Goal: Task Accomplishment & Management: Use online tool/utility

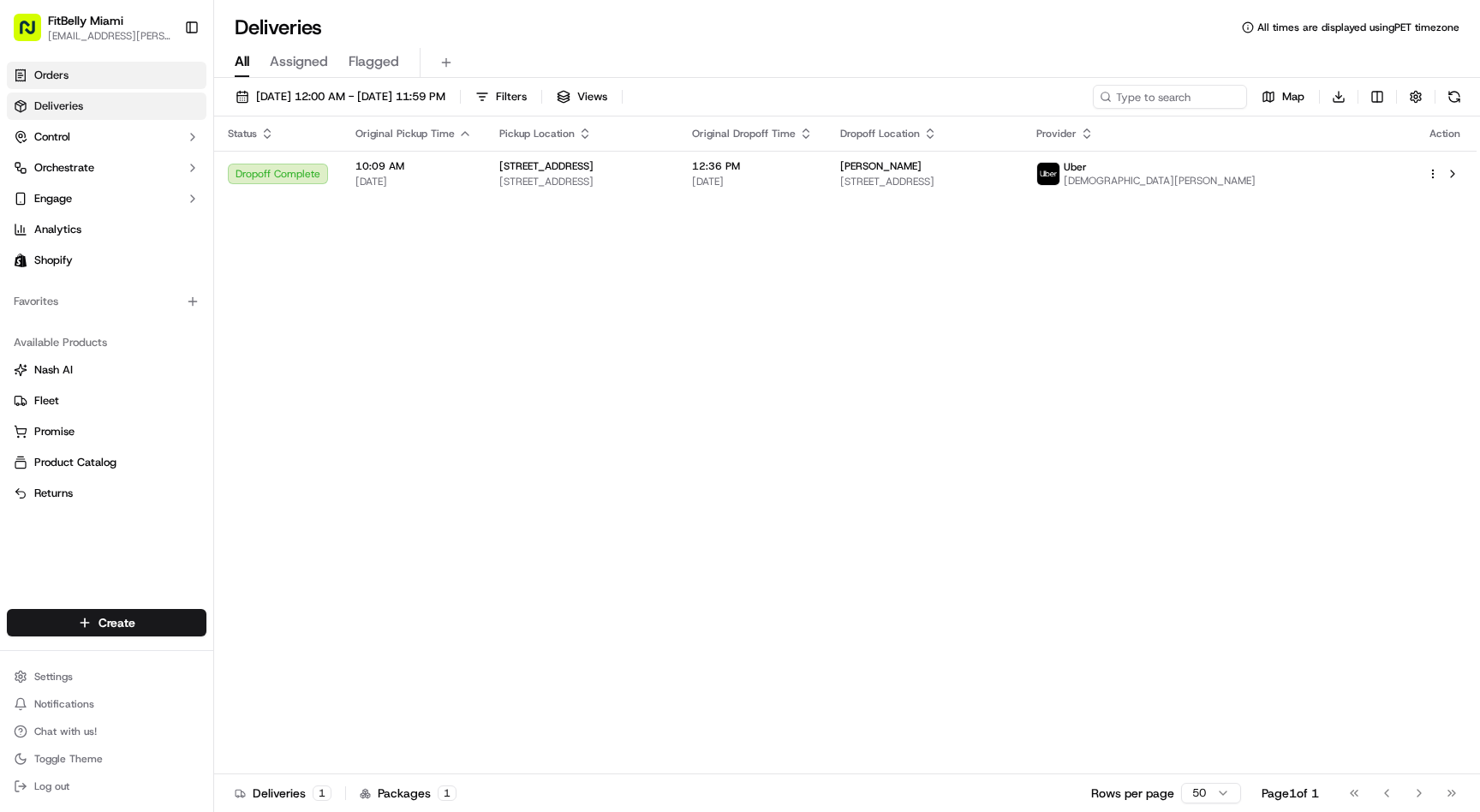
click at [85, 73] on link "Orders" at bounding box center [106, 75] width 199 height 27
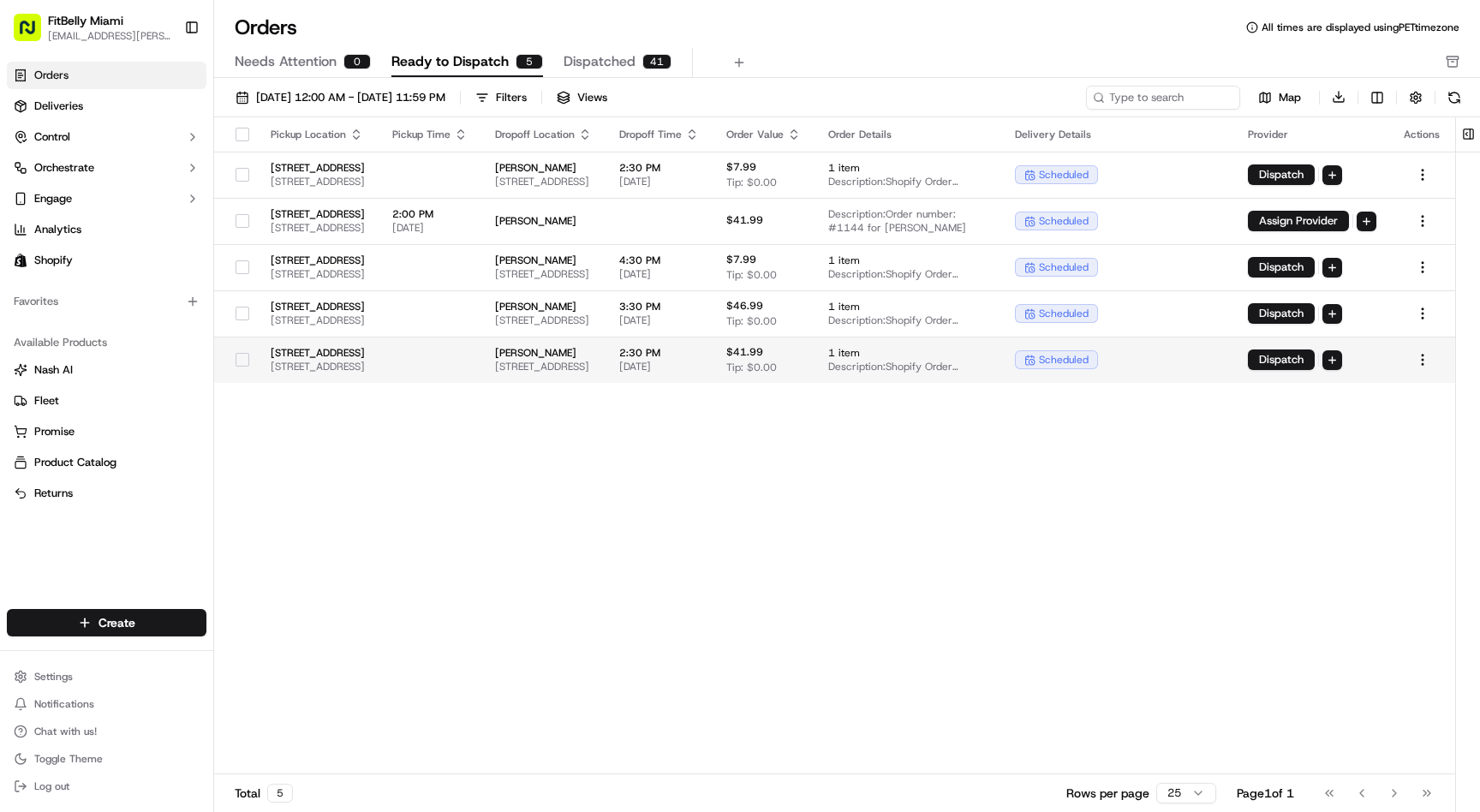
click at [481, 373] on td at bounding box center [429, 359] width 103 height 46
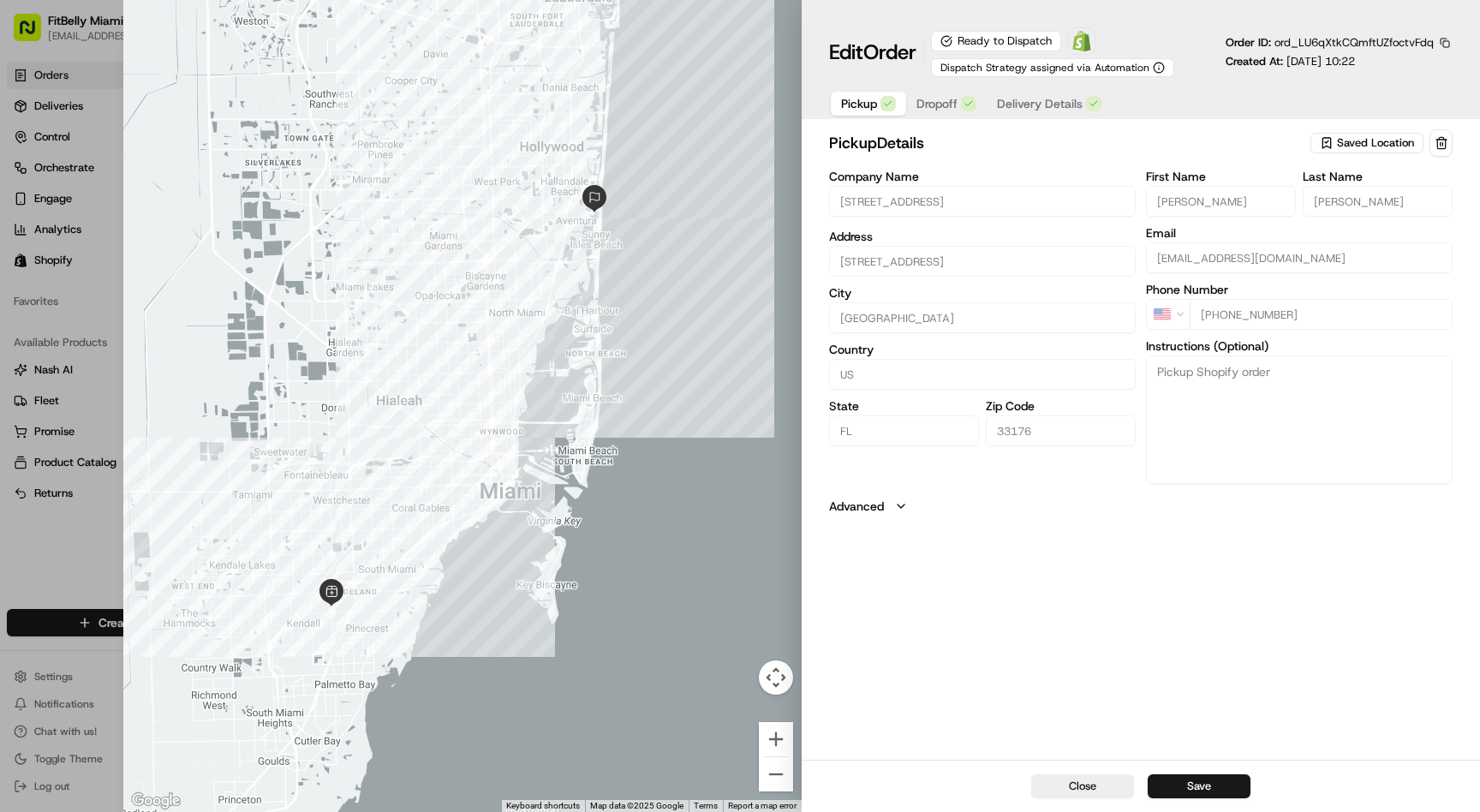
click at [1039, 109] on span "Delivery Details" at bounding box center [1040, 104] width 86 height 17
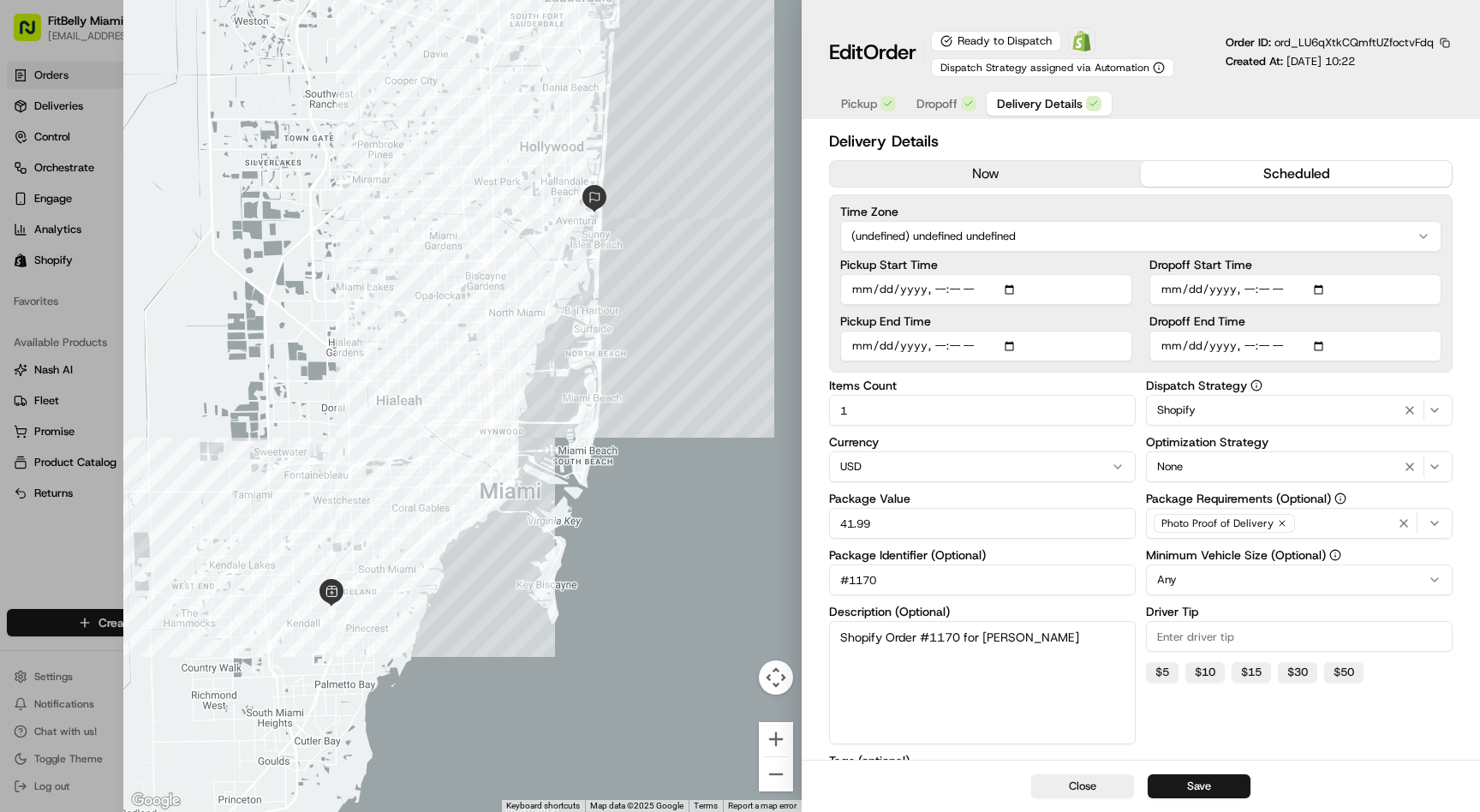
click at [1268, 293] on input "Dropoff Start Time" at bounding box center [1294, 289] width 292 height 31
type input "[DATE]T11:35"
click at [1265, 346] on input "Dropoff End Time" at bounding box center [1294, 346] width 292 height 31
click at [1265, 345] on input "Dropoff End Time" at bounding box center [1294, 346] width 292 height 31
type input "[DATE]T14:00"
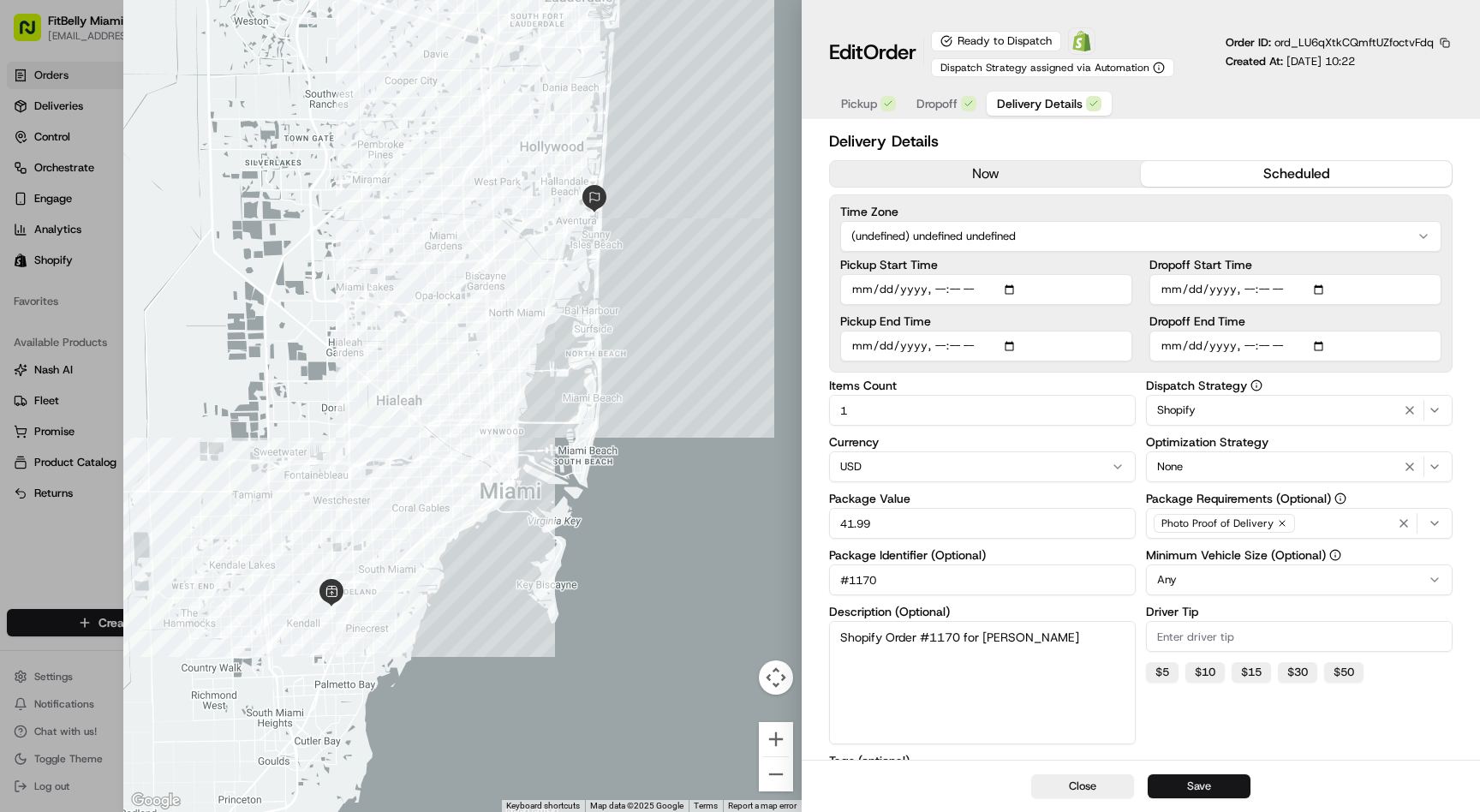
click at [1194, 787] on button "Save" at bounding box center [1199, 786] width 103 height 24
click at [1086, 786] on button "Close" at bounding box center [1082, 786] width 103 height 24
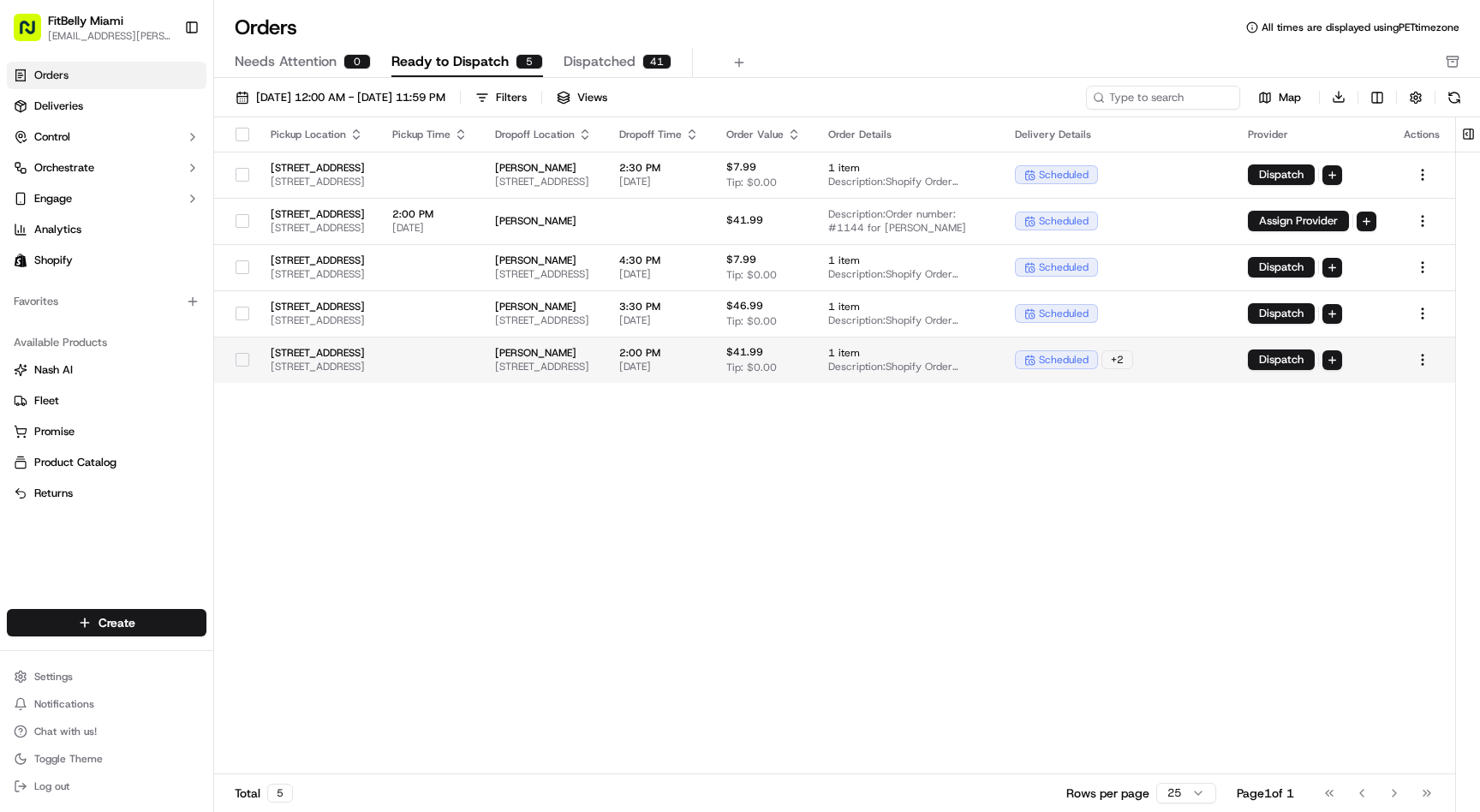
click at [240, 358] on button "button" at bounding box center [242, 359] width 14 height 14
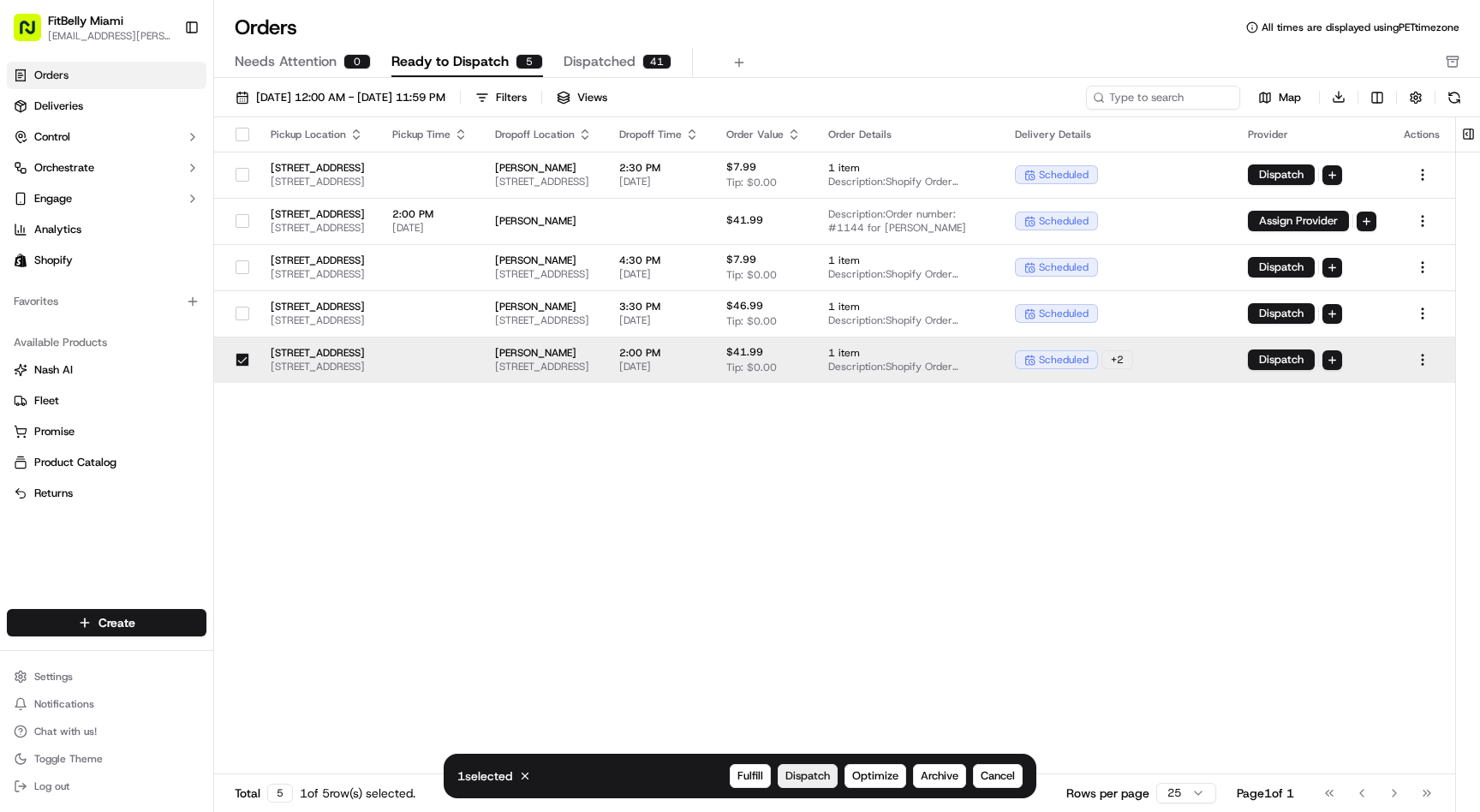
click at [803, 777] on span "Dispatch" at bounding box center [807, 775] width 45 height 15
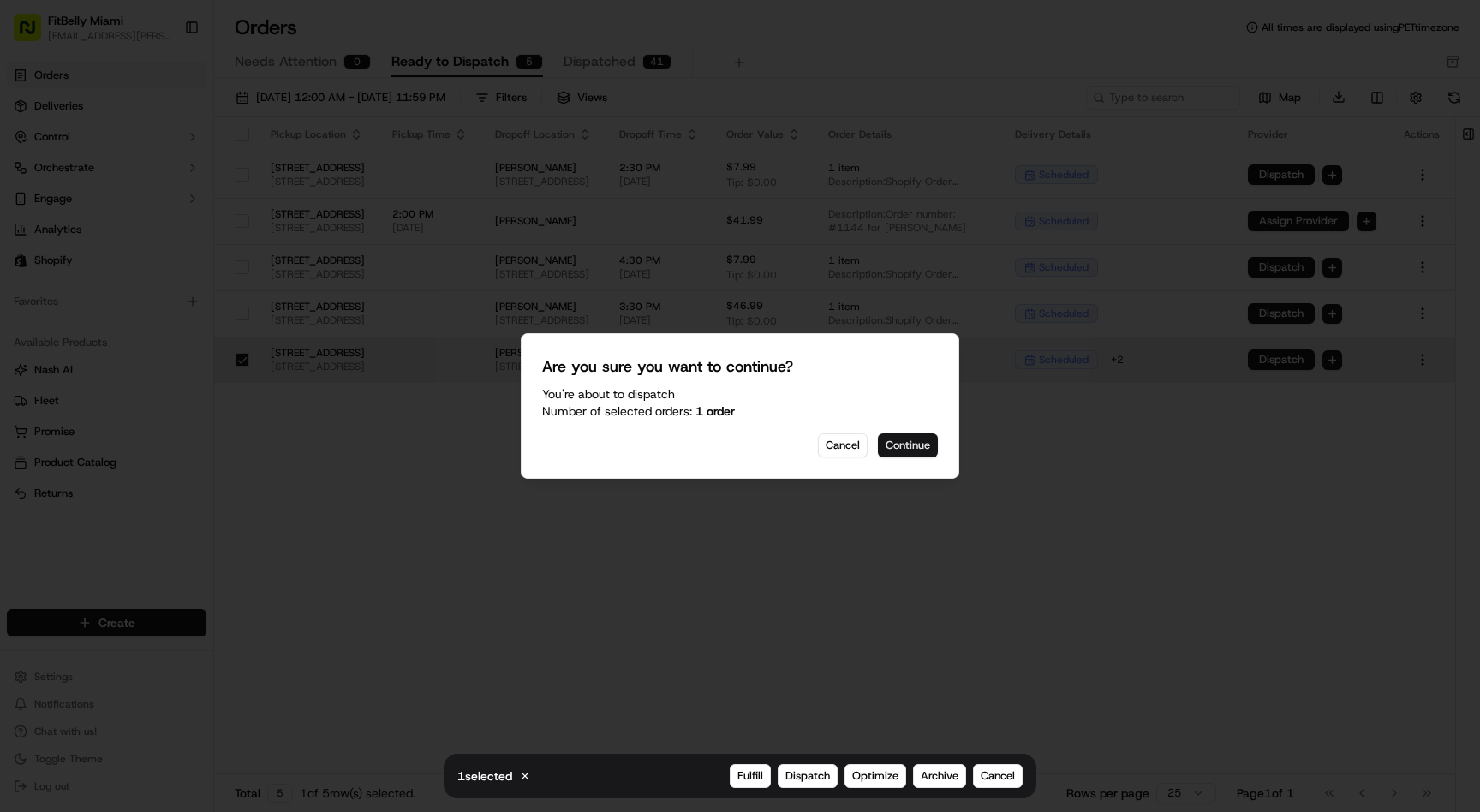
click at [891, 450] on button "Continue" at bounding box center [908, 445] width 60 height 24
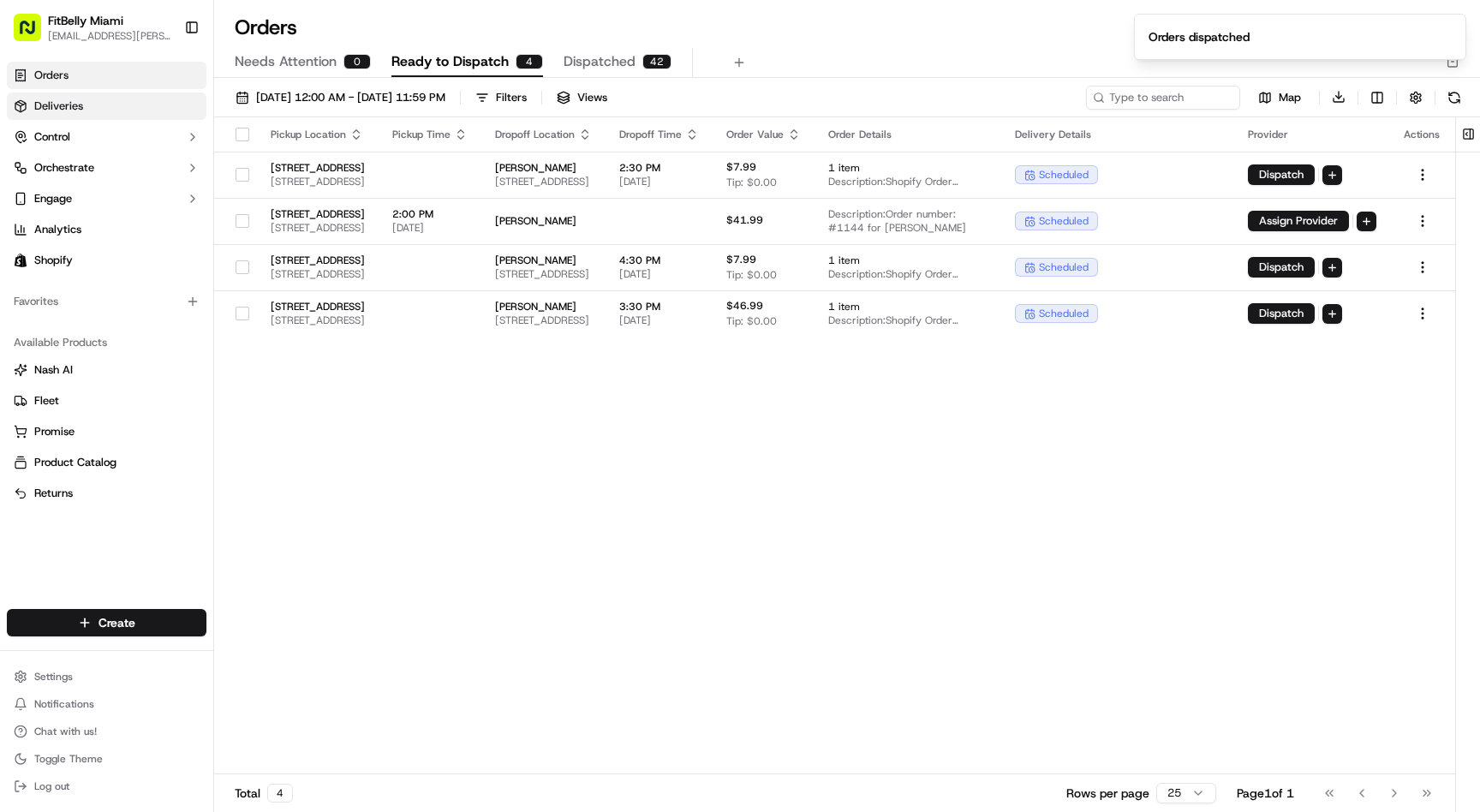
click at [81, 109] on span "Deliveries" at bounding box center [59, 105] width 49 height 15
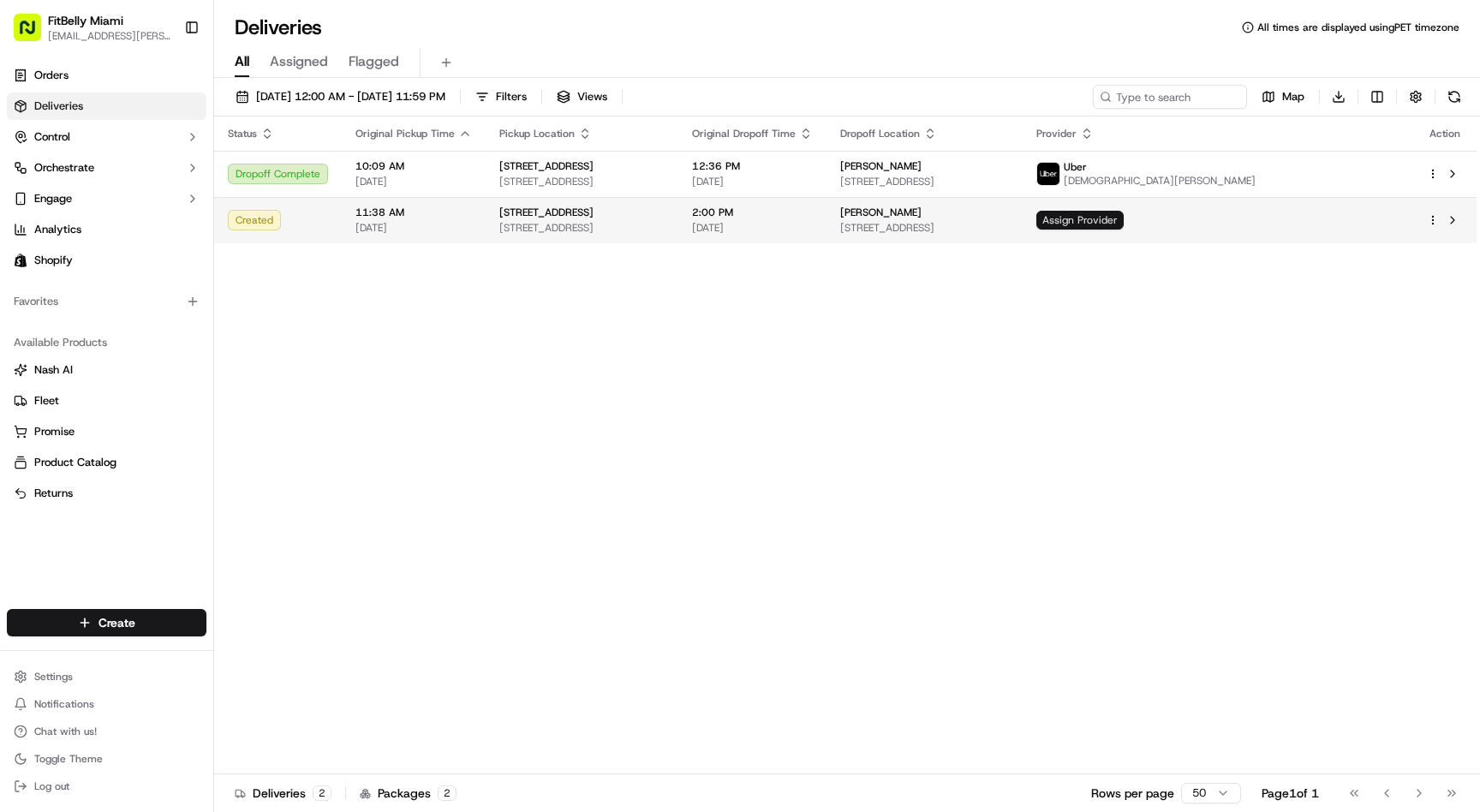
click at [1123, 216] on span "Assign Provider" at bounding box center [1080, 220] width 87 height 19
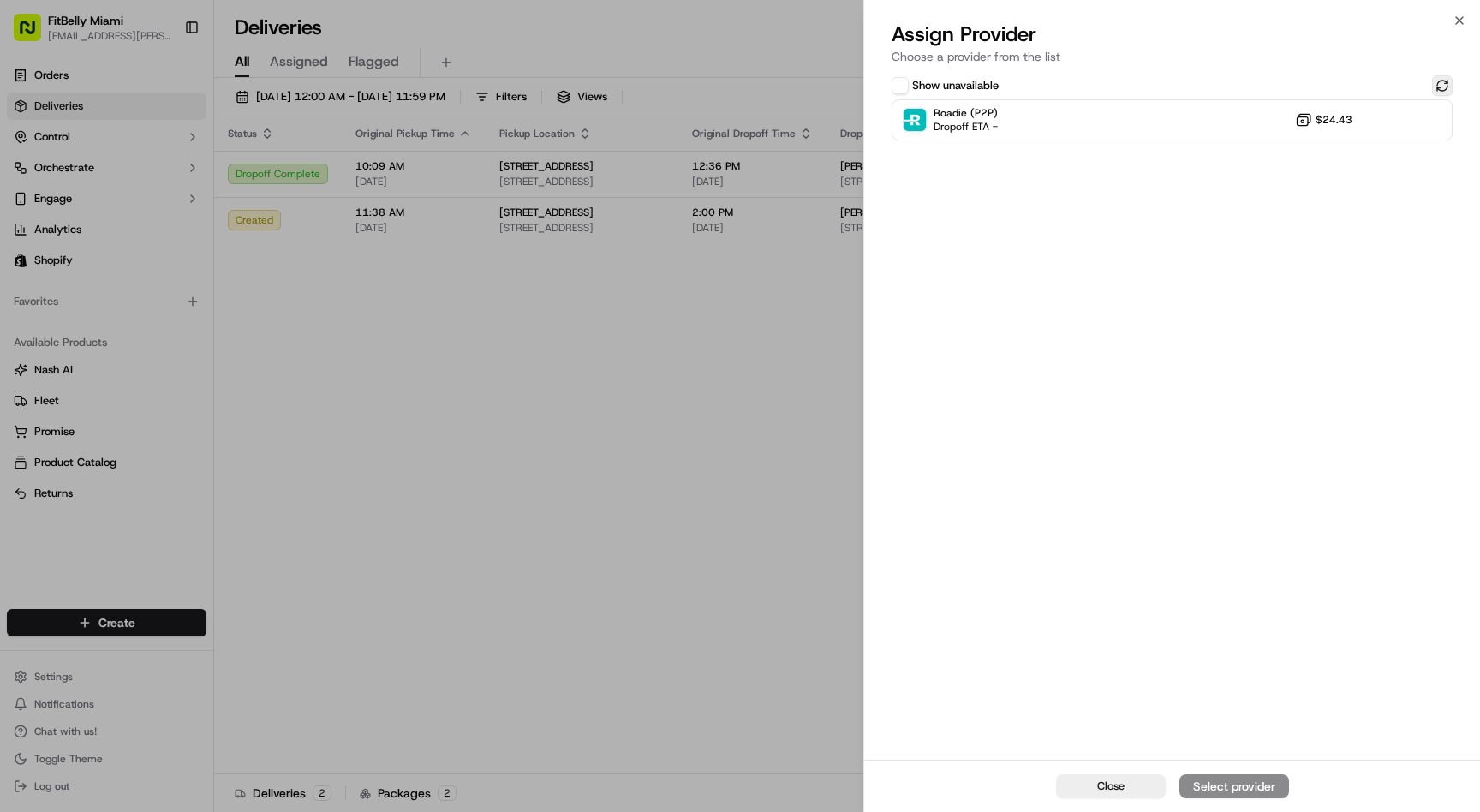
click at [1444, 82] on button at bounding box center [1442, 85] width 21 height 21
click at [1183, 116] on div "Roadie (P2P) Dropoff ETA - $24.43" at bounding box center [1172, 119] width 561 height 41
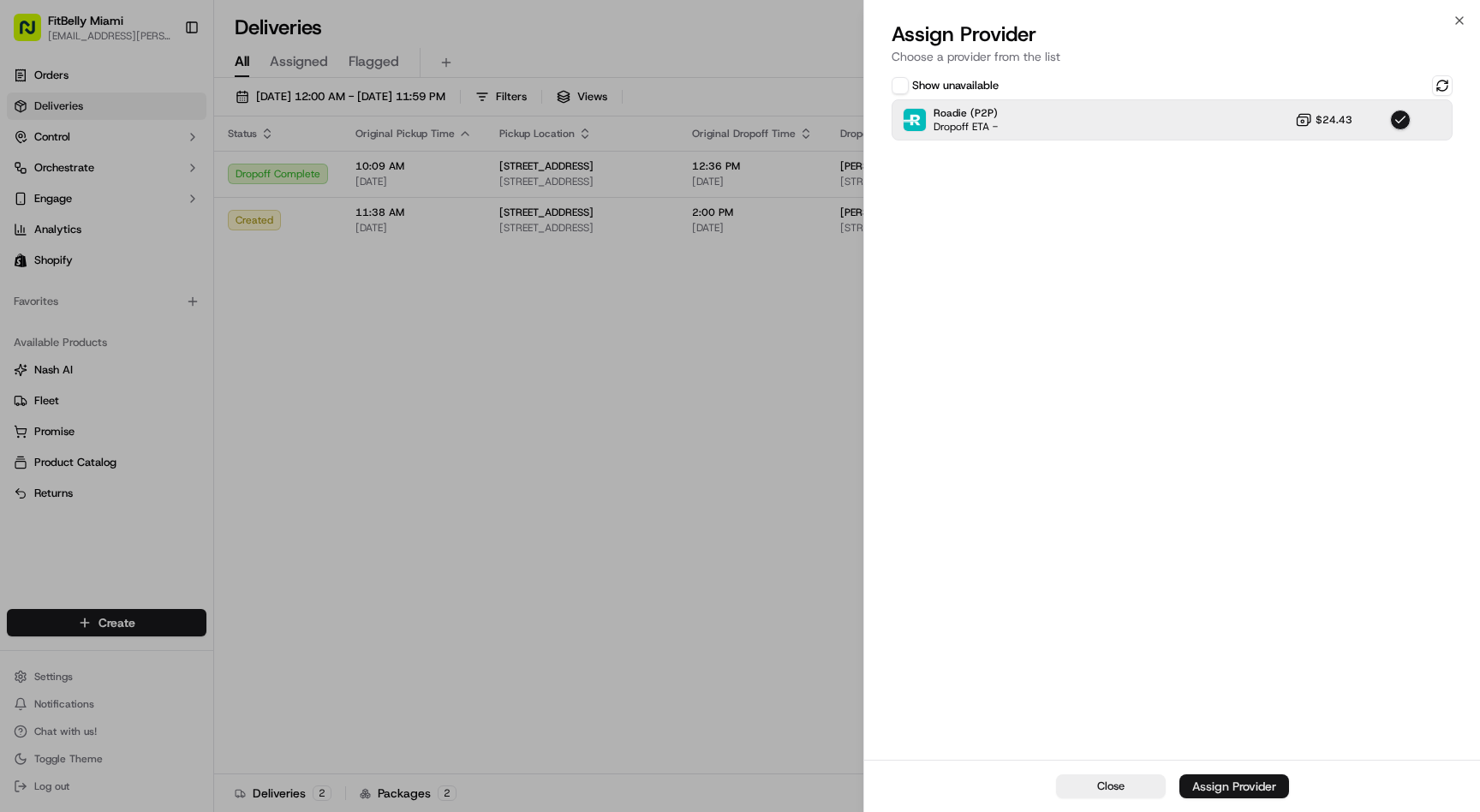
click at [1228, 787] on div "Assign Provider" at bounding box center [1234, 786] width 84 height 17
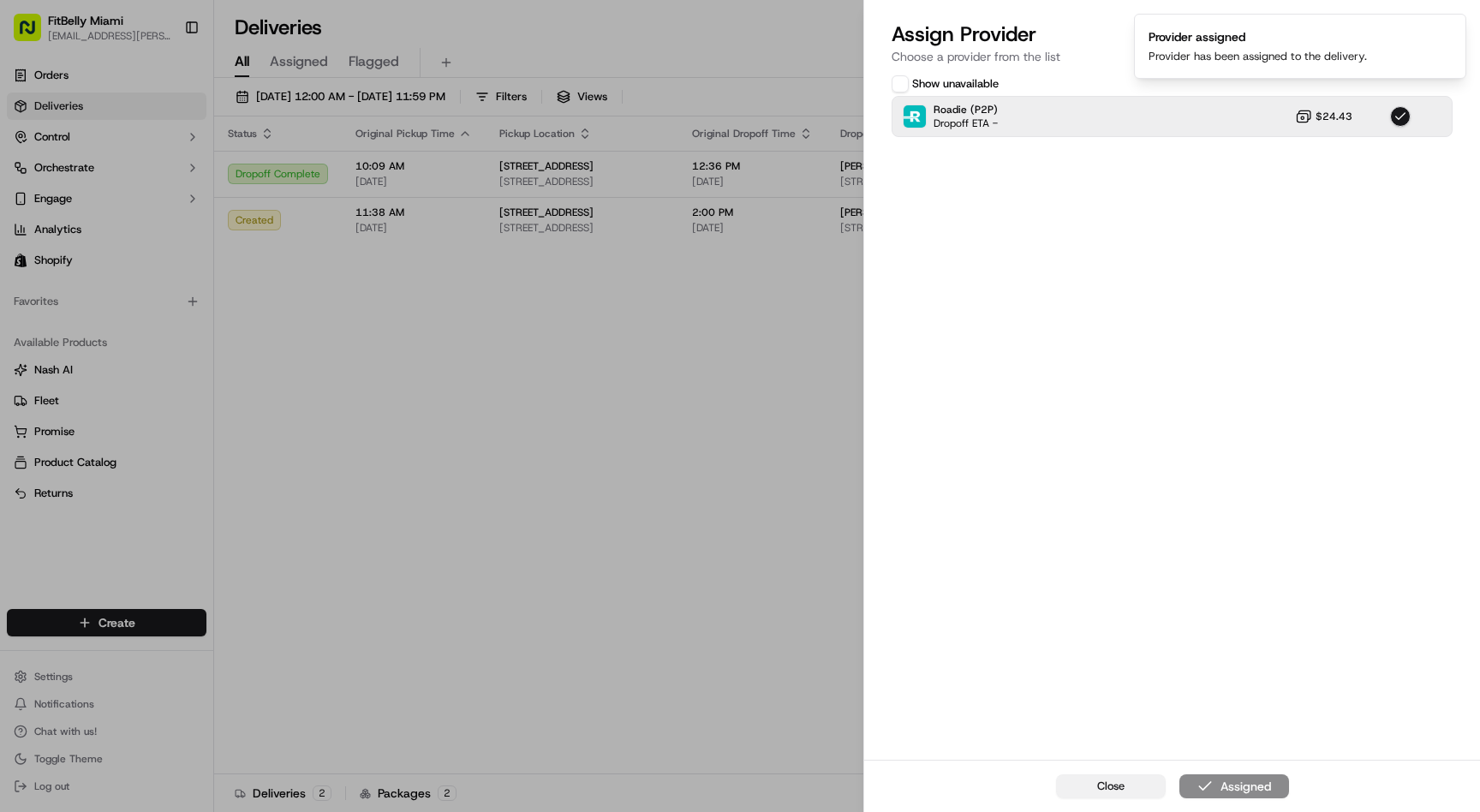
click at [1107, 783] on span "Close" at bounding box center [1111, 786] width 27 height 15
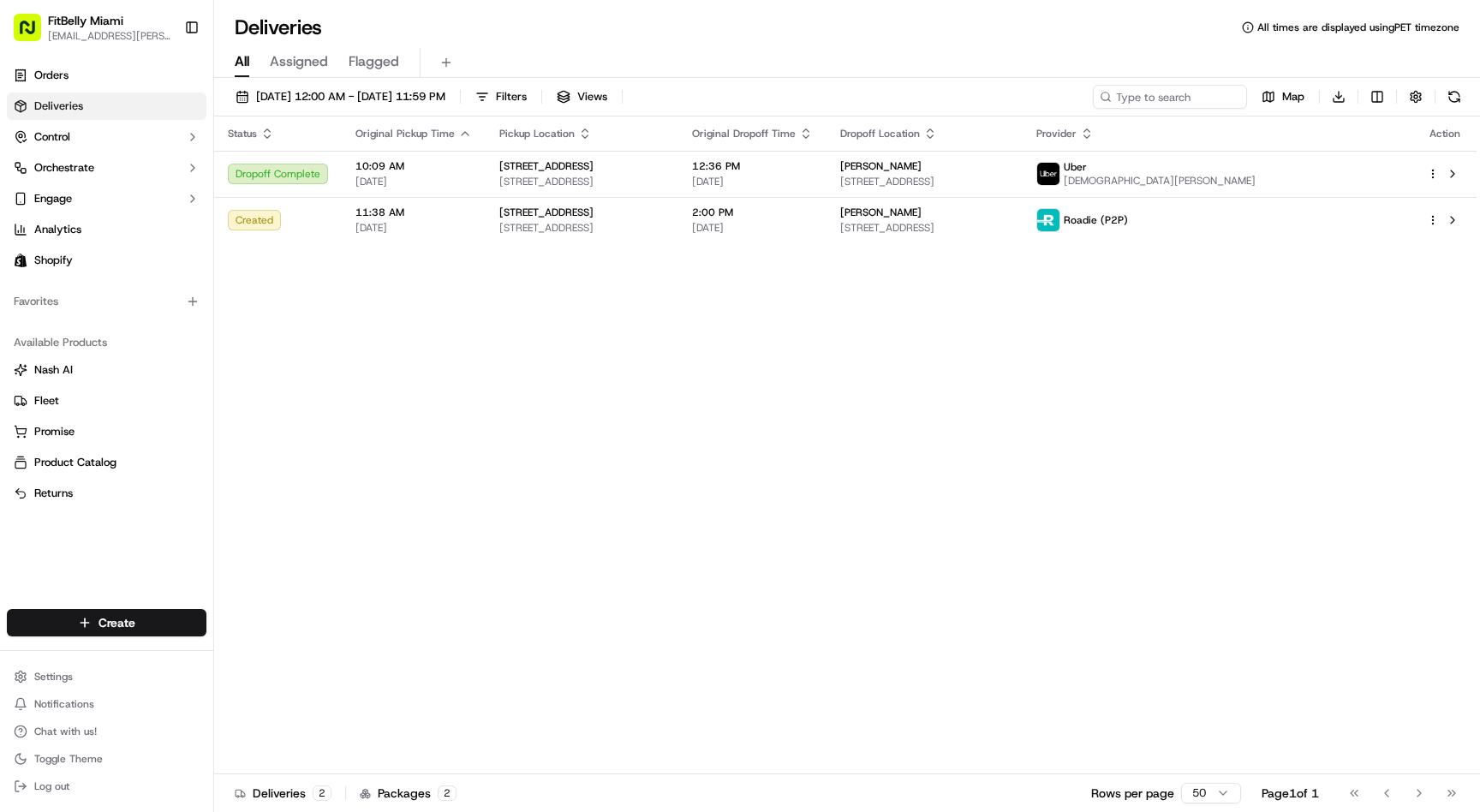
click at [768, 396] on div "Status Original Pickup Time Pickup Location Original Dropoff Time Dropoff Locat…" at bounding box center [845, 445] width 1263 height 657
